Goal: Task Accomplishment & Management: Complete application form

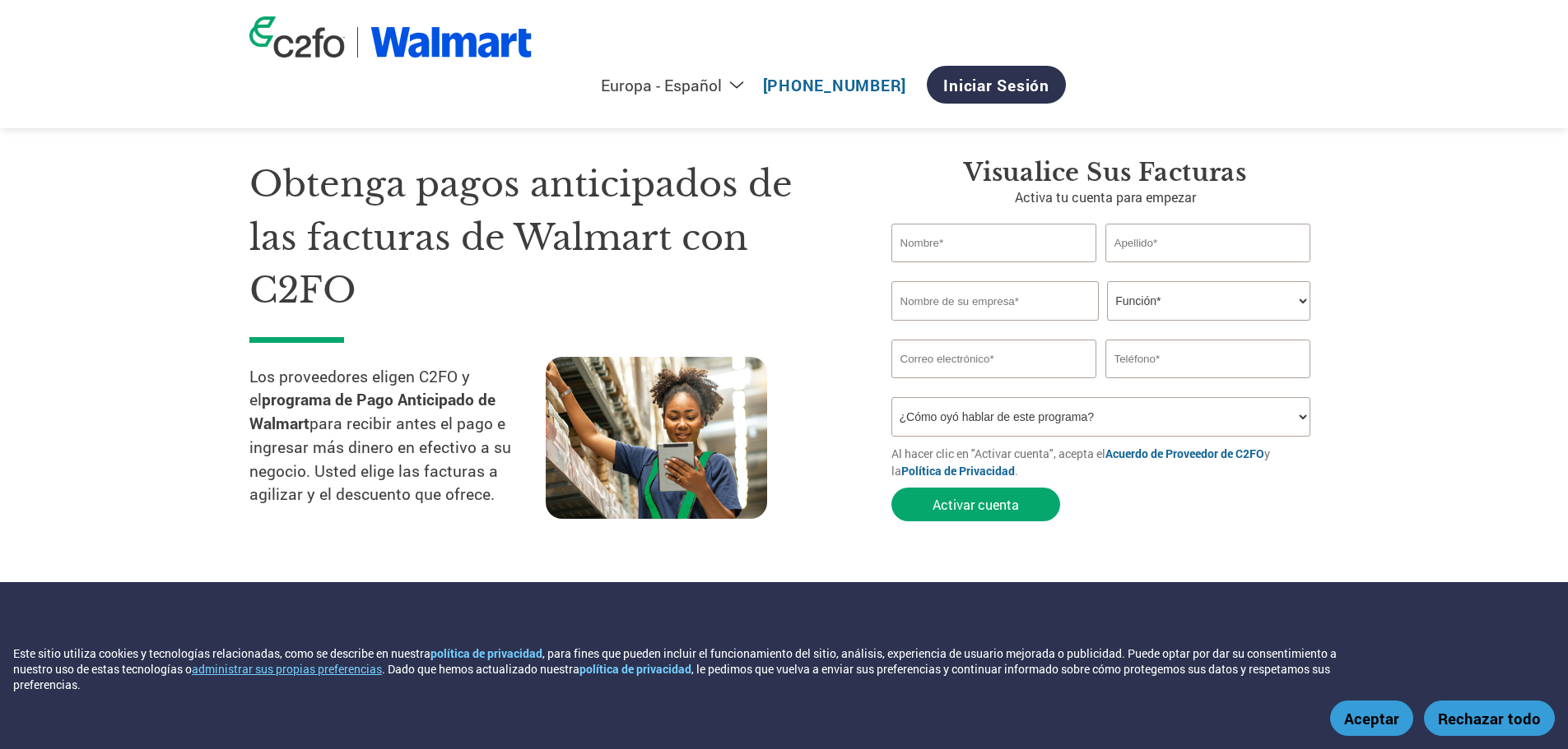
select select "es-ES"
click at [1011, 250] on input "text" at bounding box center [994, 243] width 205 height 38
type input "[PERSON_NAME]"
type input "BOULON [PERSON_NAME]"
type input "INFRAESTRUCTURA BIS"
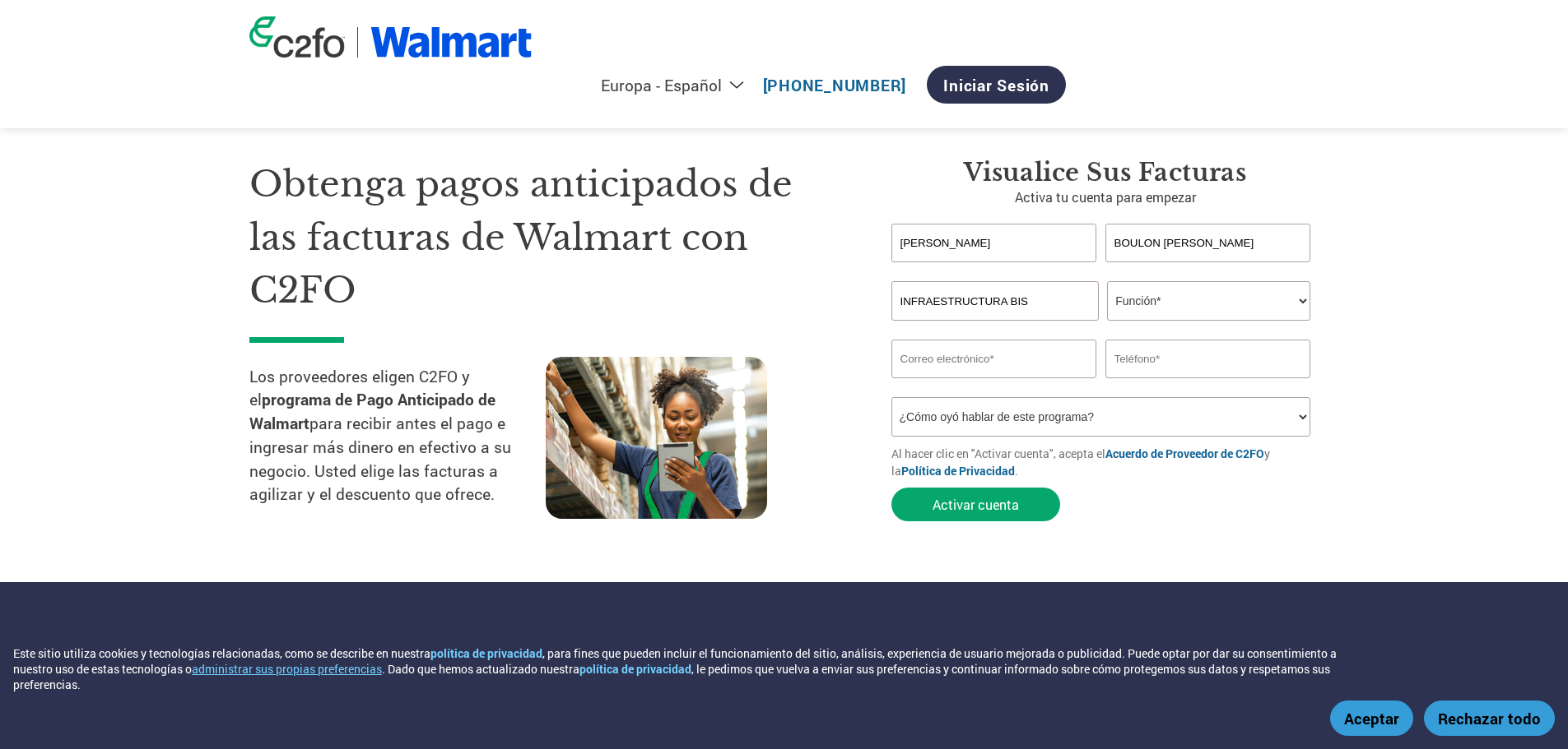
type input "[PERSON_NAME][EMAIL_ADDRESS][DOMAIN_NAME]"
type input "5581057537"
click at [1171, 305] on select "Función* Director financiero Interventor Gestor de créditos Director de finanza…" at bounding box center [1209, 301] width 203 height 39
click at [1107, 282] on select "Función* Director financiero Interventor Gestor de créditos Director de finanza…" at bounding box center [1209, 301] width 203 height 39
click at [1228, 300] on select "Función* Director financiero Interventor Gestor de créditos Director de finanza…" at bounding box center [1209, 301] width 203 height 39
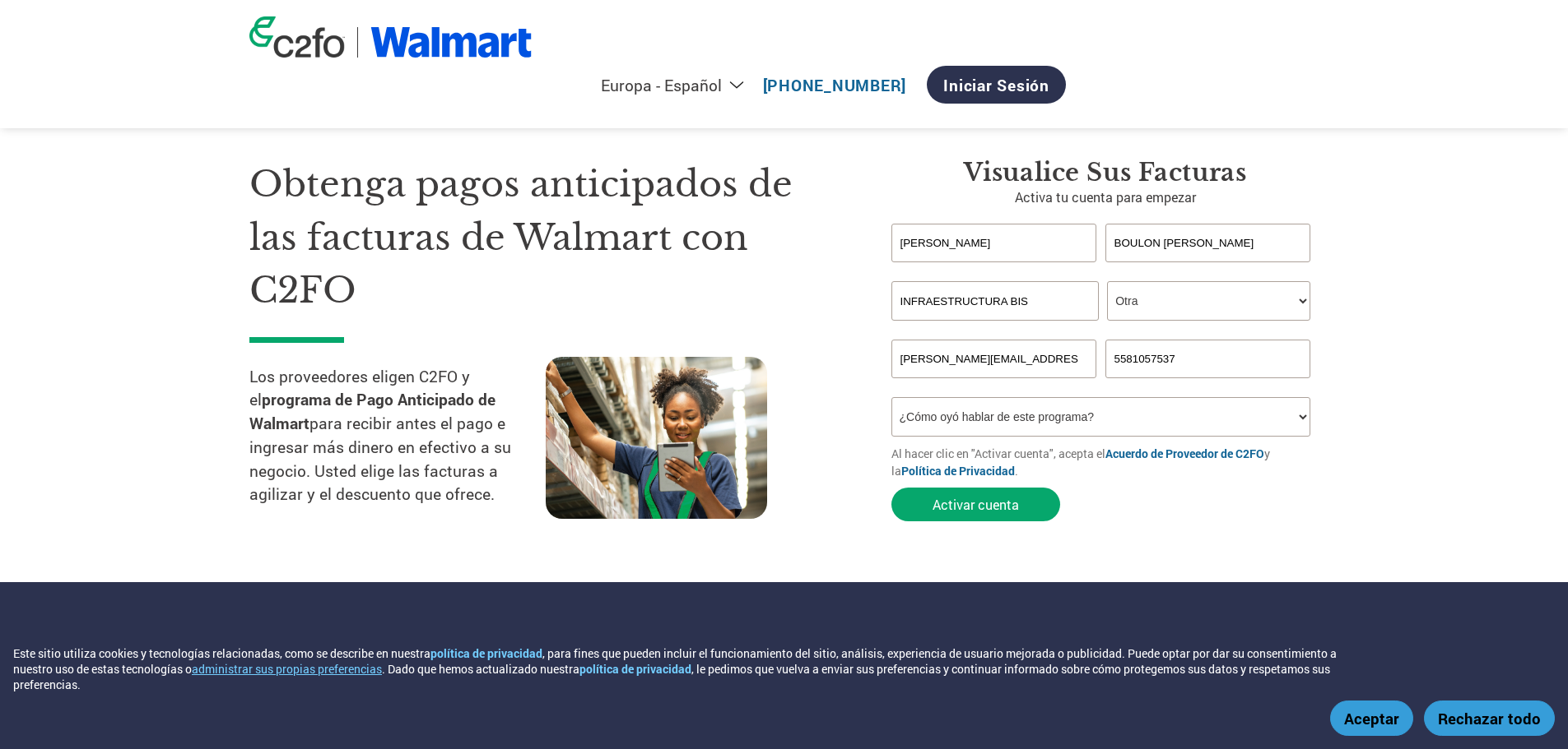
select select "CFO"
click at [1107, 282] on select "Función* Director financiero Interventor Gestor de créditos Director de finanza…" at bounding box center [1209, 301] width 203 height 39
click at [969, 422] on select "¿Cómo oyó hablar de este programa? Recibió una carta Correo electrónico Redes s…" at bounding box center [1101, 417] width 420 height 39
select select "Received a Letter"
click at [891, 397] on select "¿Cómo oyó hablar de este programa? Recibió una carta Correo electrónico Redes s…" at bounding box center [1101, 417] width 420 height 39
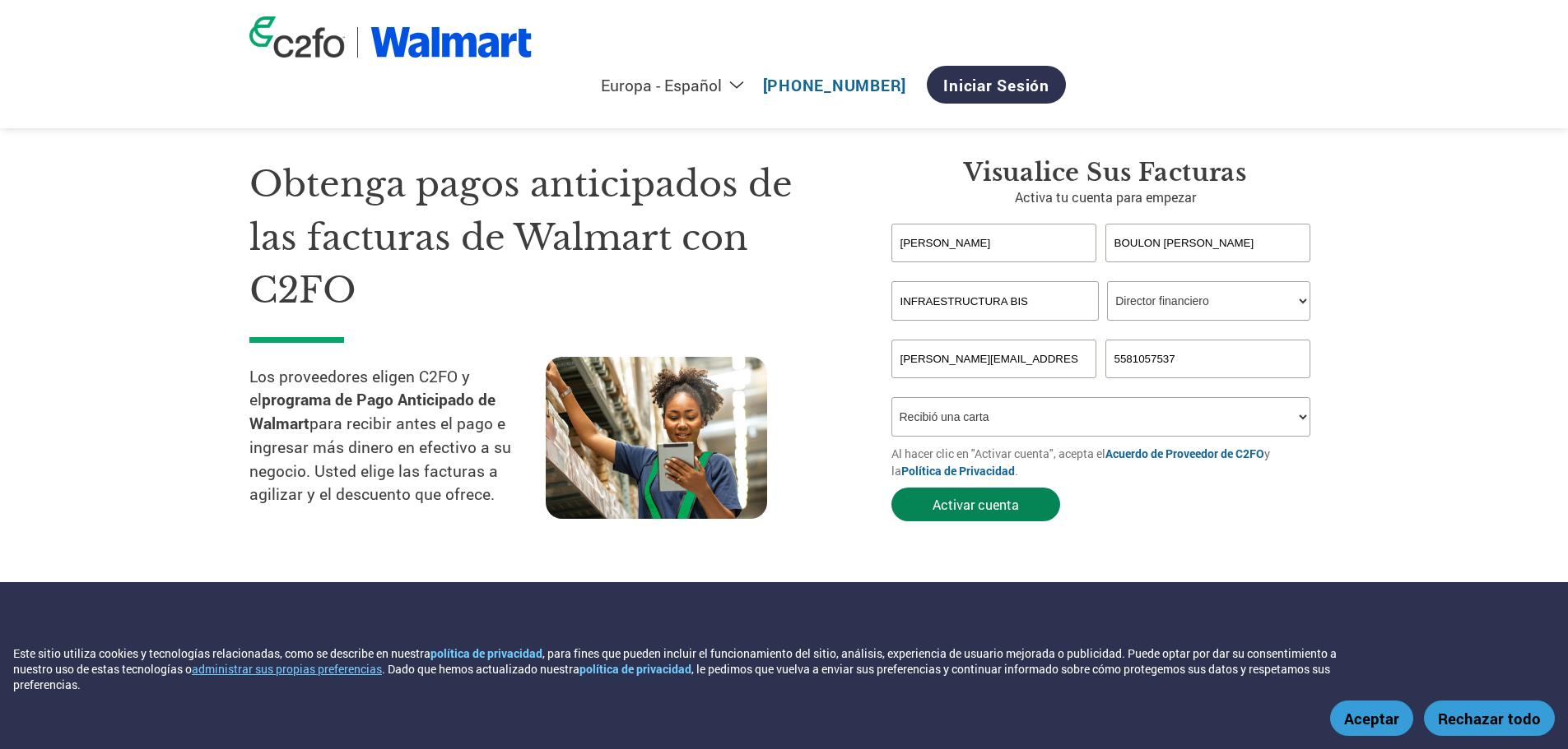
click at [1021, 498] on button "Activar cuenta" at bounding box center [975, 505] width 169 height 34
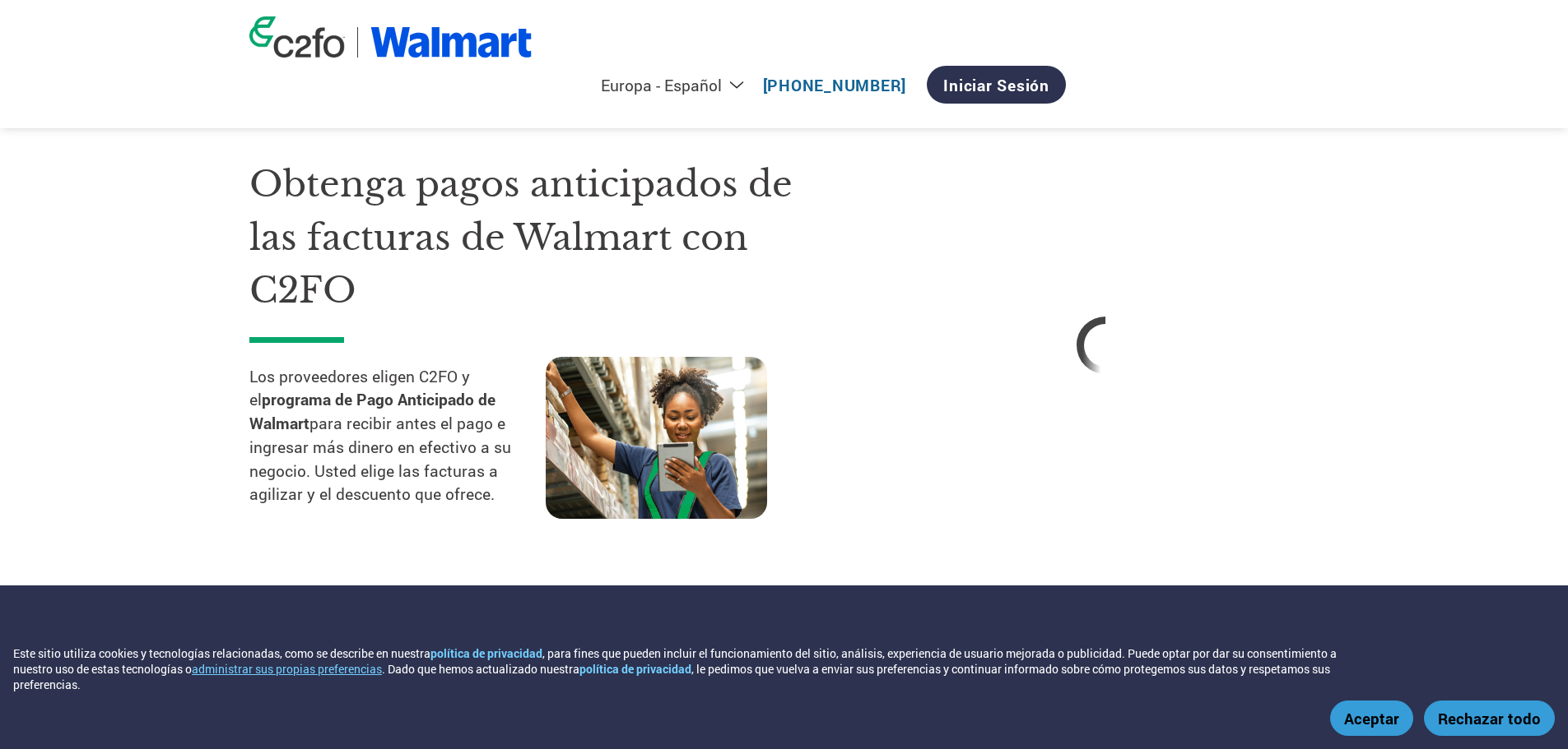
select select "es-ES"
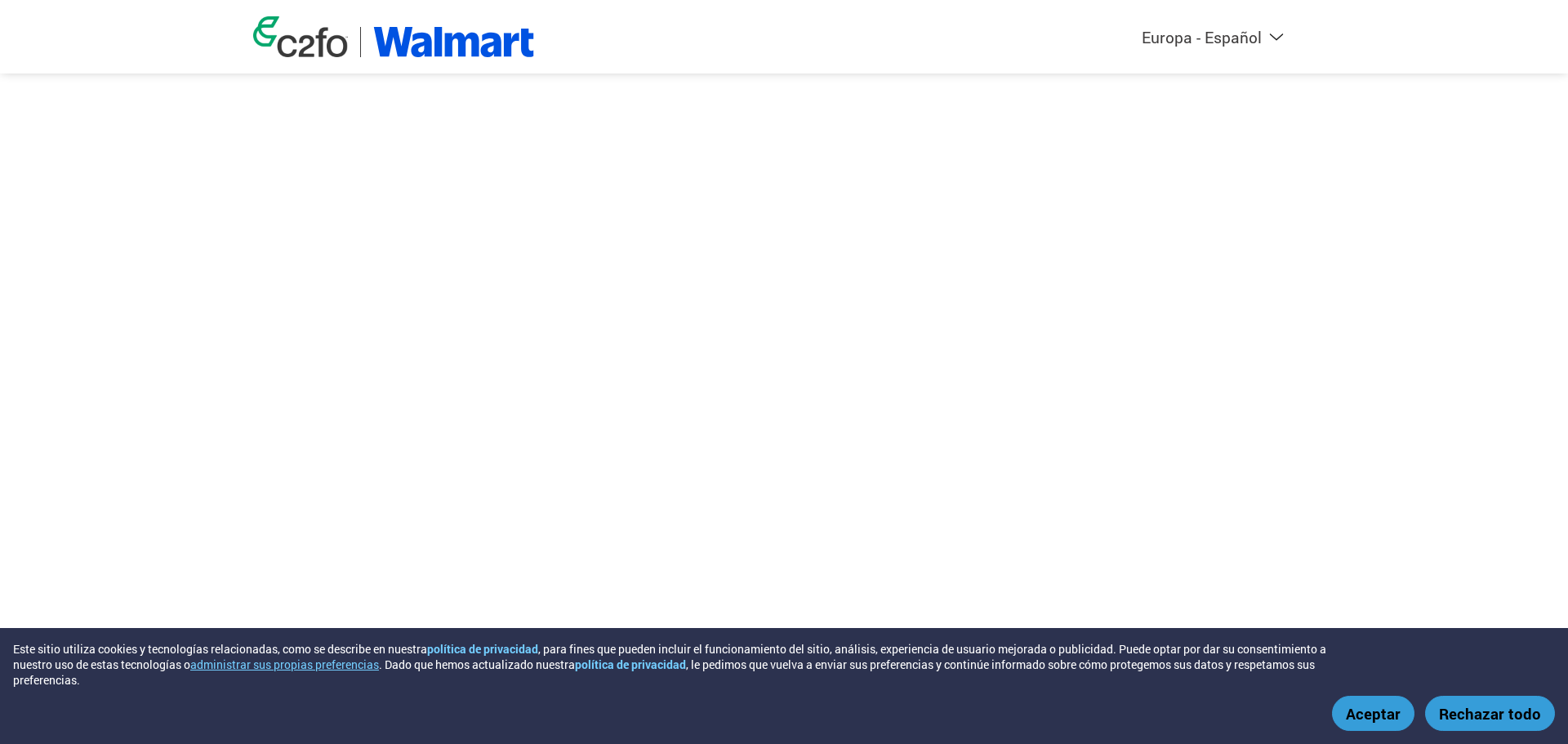
select select "es-ES"
click at [1376, 717] on button "Aceptar" at bounding box center [1373, 713] width 82 height 35
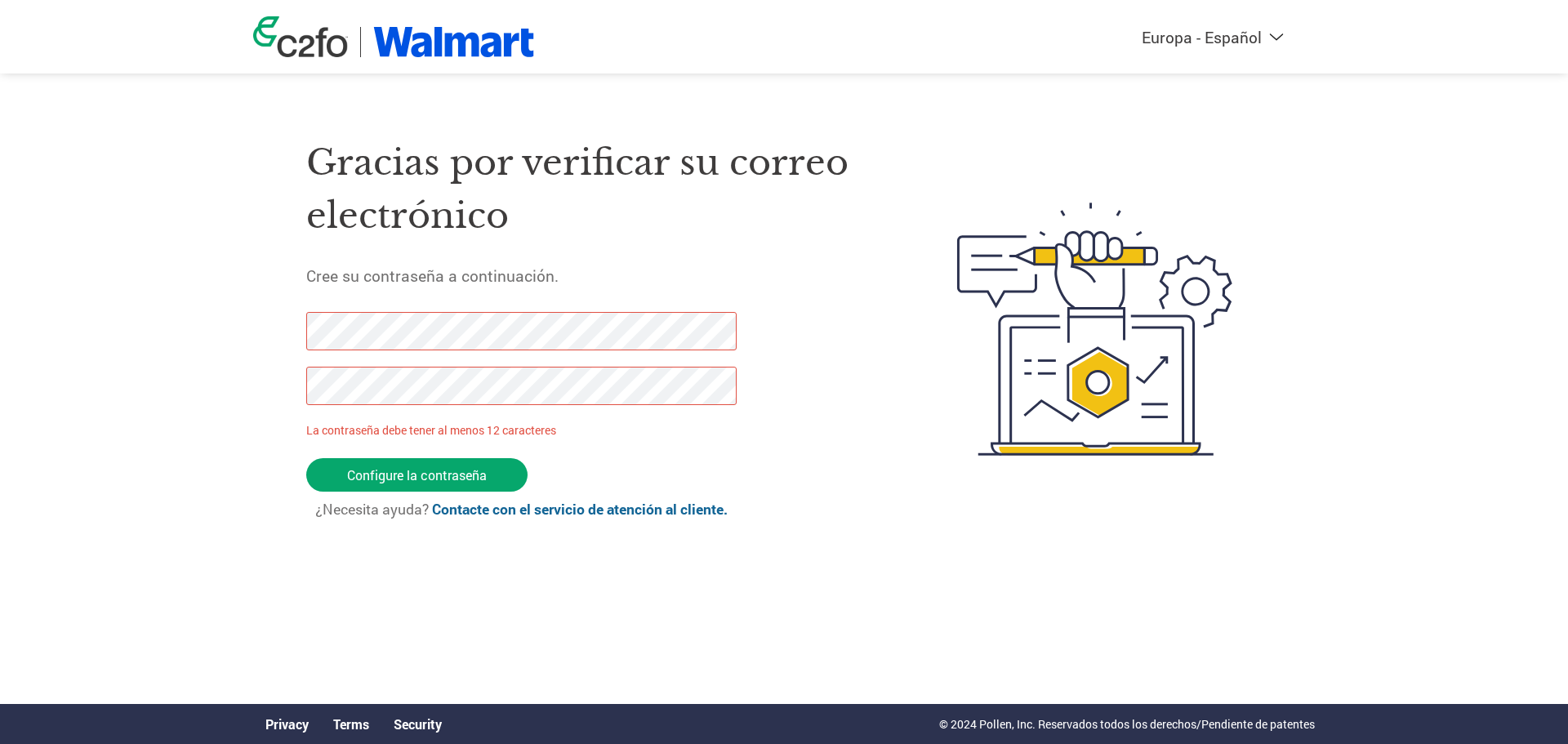
drag, startPoint x: 453, startPoint y: 473, endPoint x: 243, endPoint y: 400, distance: 222.3
click at [243, 400] on div "Americas - English Américas - Español Américas - Português Amériques - Français…" at bounding box center [784, 264] width 1568 height 528
click at [404, 489] on input "Configure la contraseña" at bounding box center [417, 475] width 221 height 33
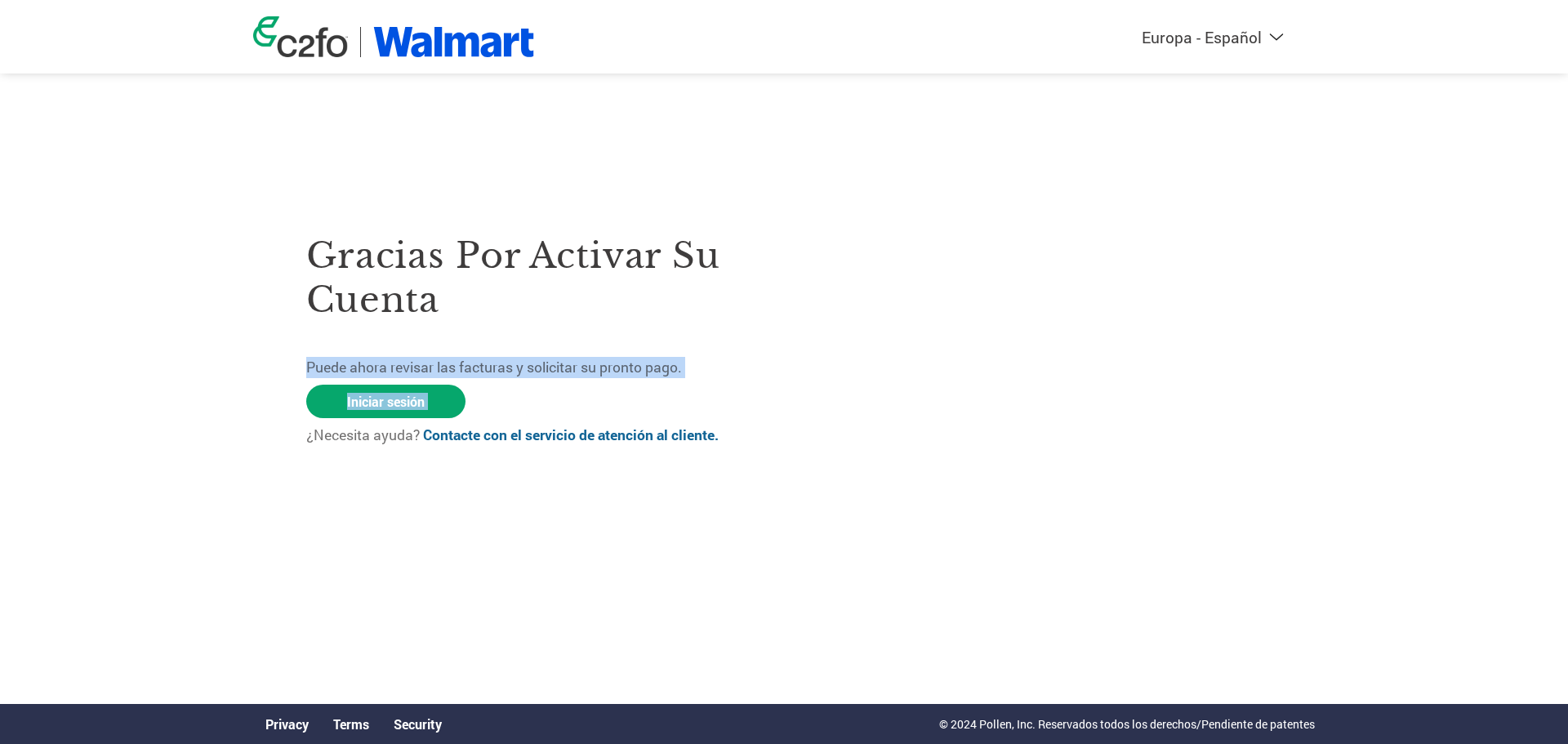
click at [159, 446] on div "Americas - English Américas - Español Américas - Português Amériques - Français…" at bounding box center [784, 264] width 1568 height 528
click at [457, 390] on link "Iniciar sesión" at bounding box center [386, 401] width 159 height 33
